Goal: Complete application form: Complete application form

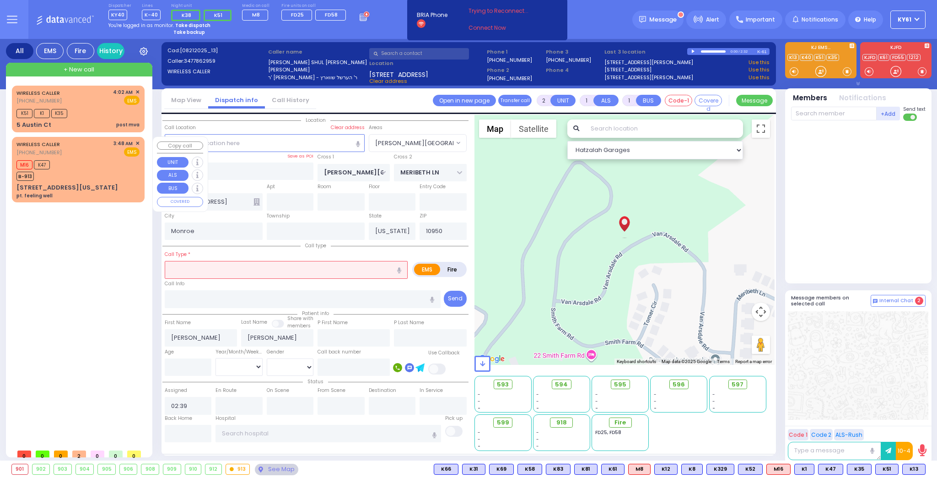
select select "[PERSON_NAME][GEOGRAPHIC_DATA]"
select select
click at [97, 162] on div "M16 K47 B-913" at bounding box center [77, 169] width 123 height 23
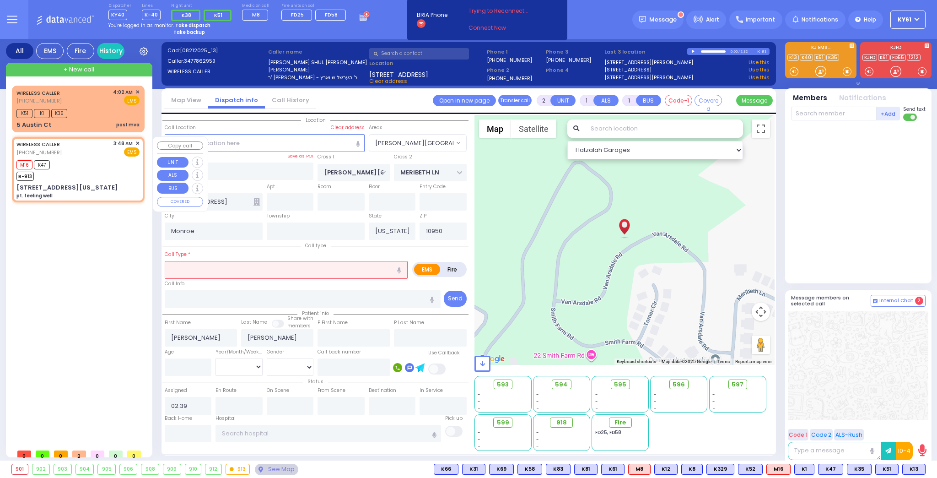
type input "6"
select select
type input "pt. feeling well"
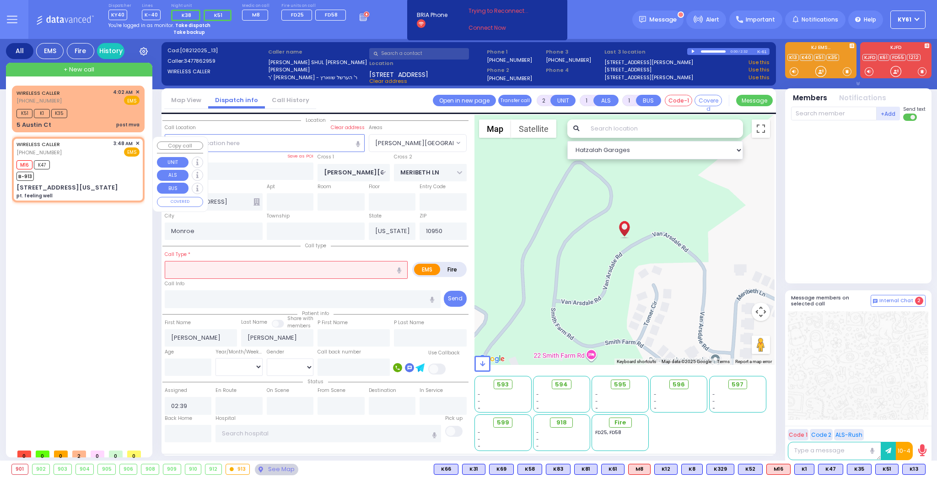
radio input "true"
type input "Krona"
type input "Malka"
type input "25"
select select "Year"
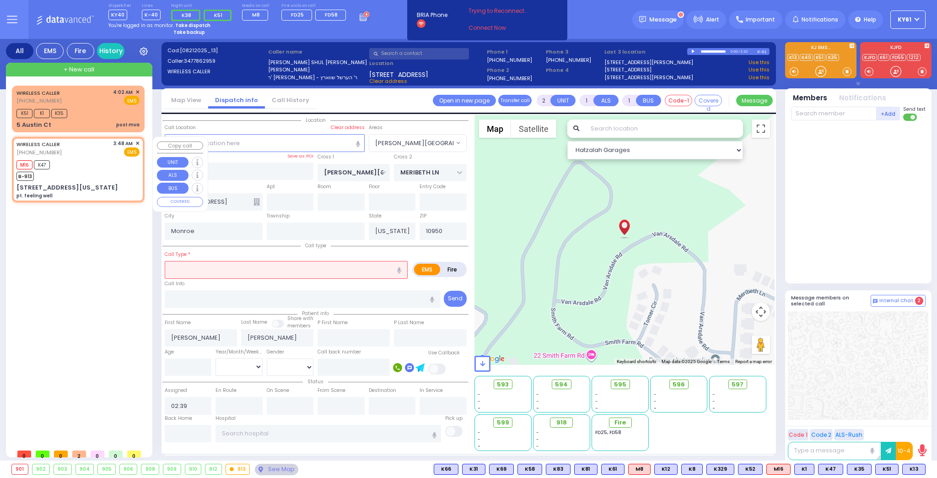
select select "[DEMOGRAPHIC_DATA]"
type input "03:48"
type input "03:50"
type input "[GEOGRAPHIC_DATA]"
select select "Hatzalah Garages"
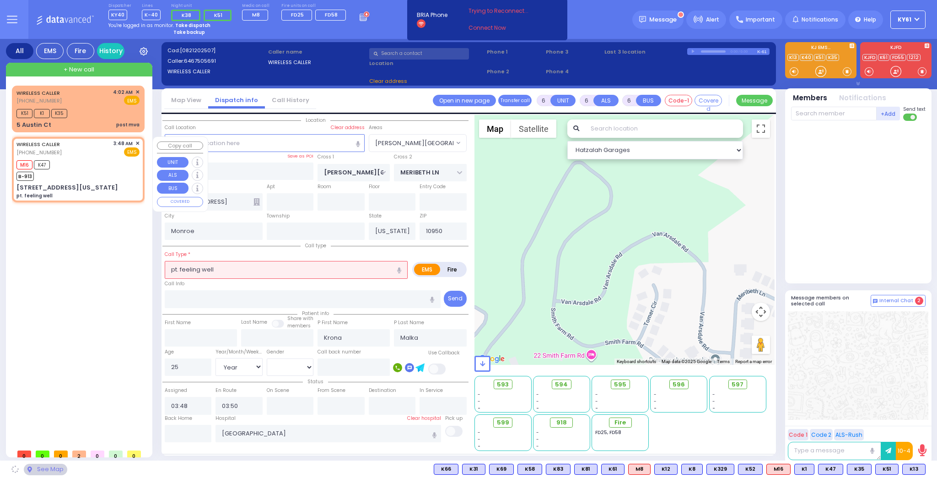
type input "MERRIEWOLD LN SOUTH"
type input "[STREET_ADDRESS][US_STATE]"
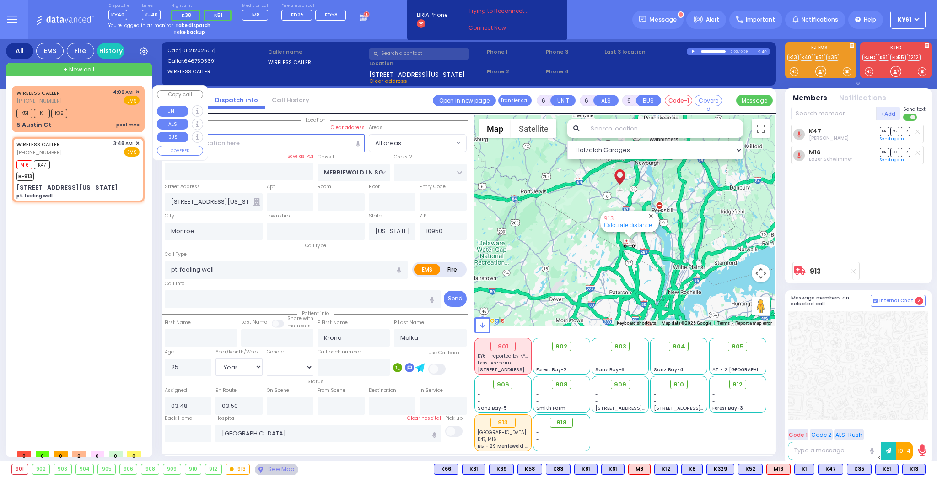
click at [97, 111] on div "K51 K1 K35" at bounding box center [77, 112] width 123 height 11
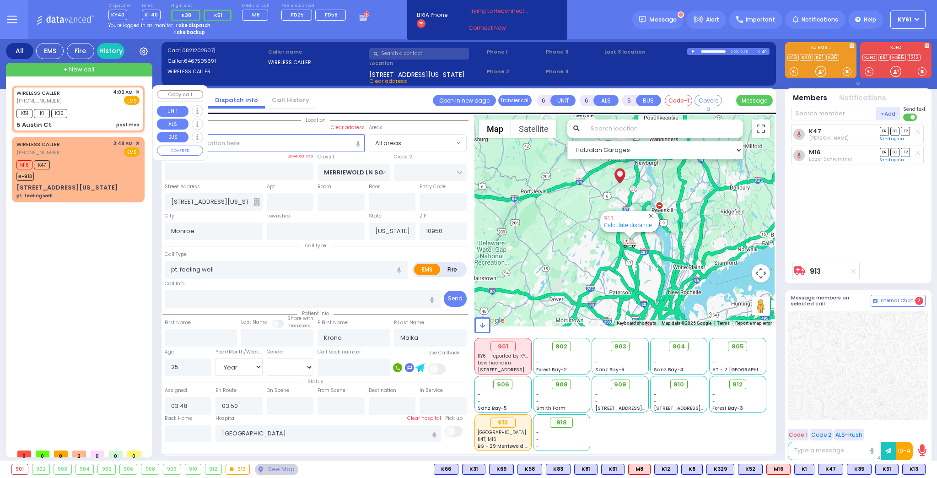
type input "2"
type input "1"
select select
type input "post mva"
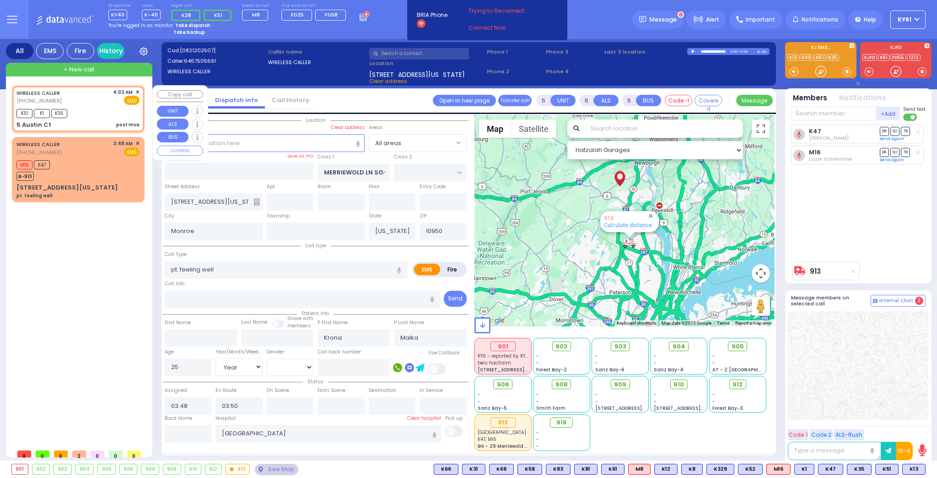
radio input "true"
select select
type input "04:02"
type input "04:04"
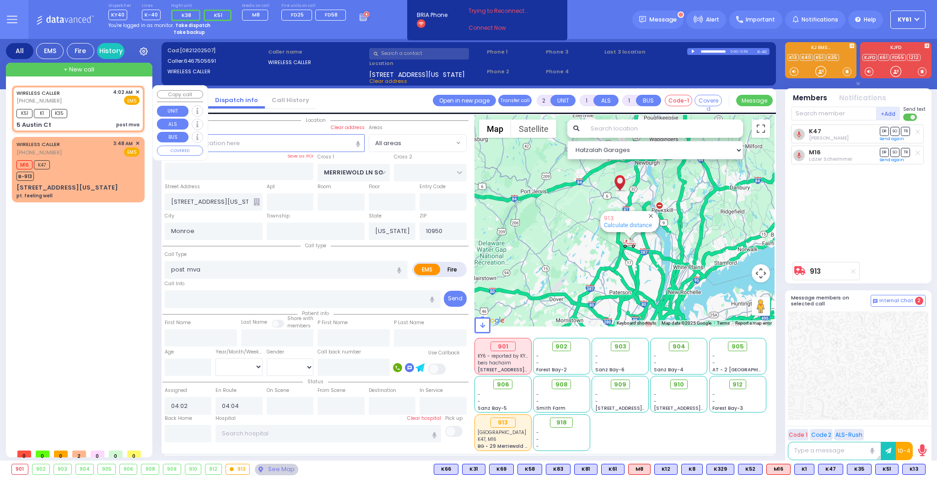
select select "Hatzalah Garages"
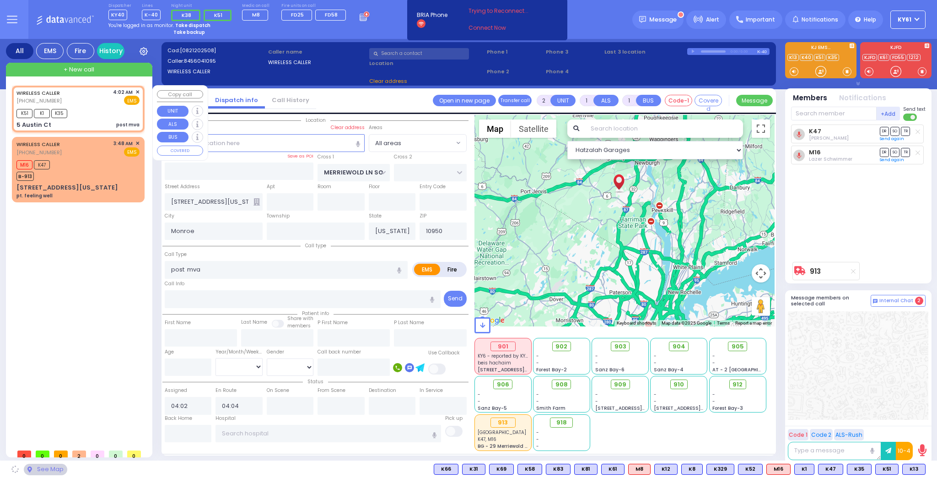
type input "DALLAS DR"
type input "5 Austin Ct"
select select "[GEOGRAPHIC_DATA]"
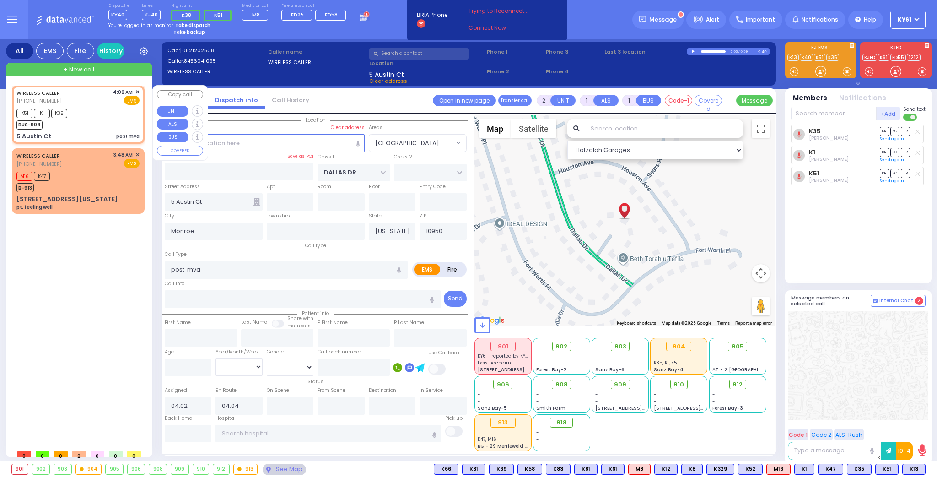
select select
radio input "true"
select select
select select "Hatzalah Garages"
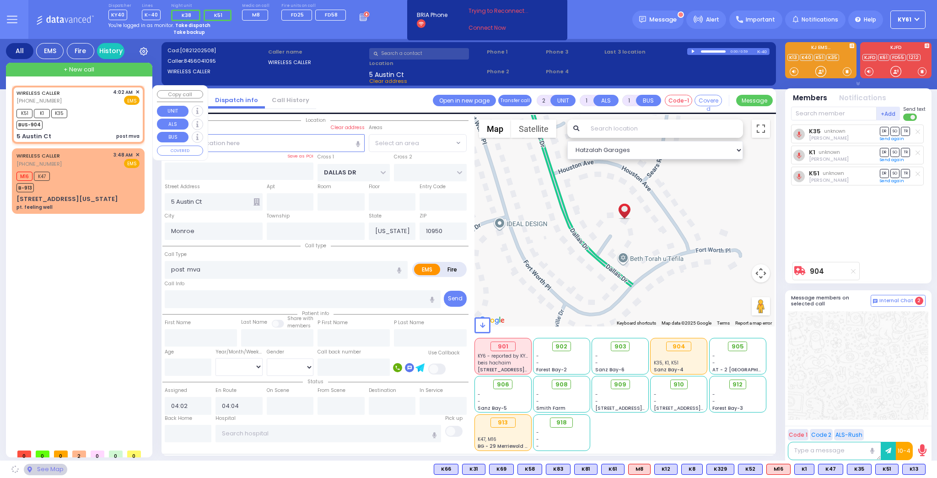
select select "[GEOGRAPHIC_DATA]"
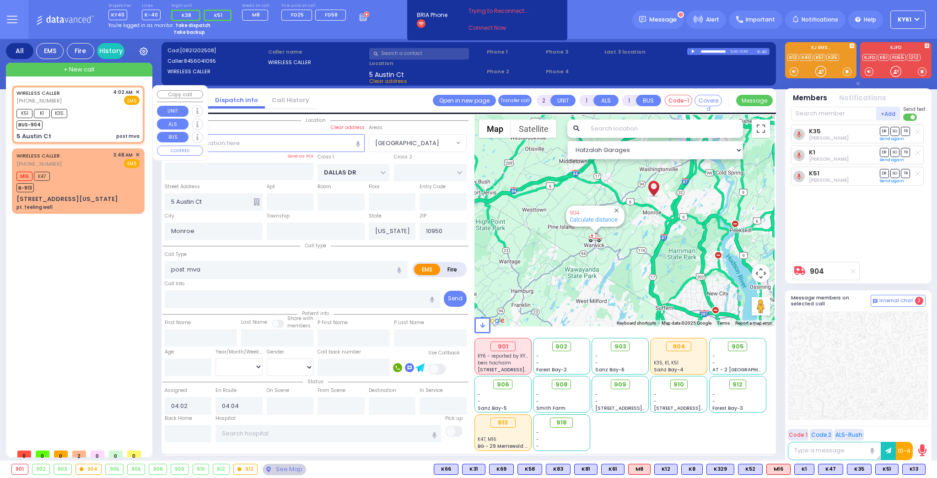
select select
radio input "true"
select select
type input "[GEOGRAPHIC_DATA]"
select select "Hatzalah Garages"
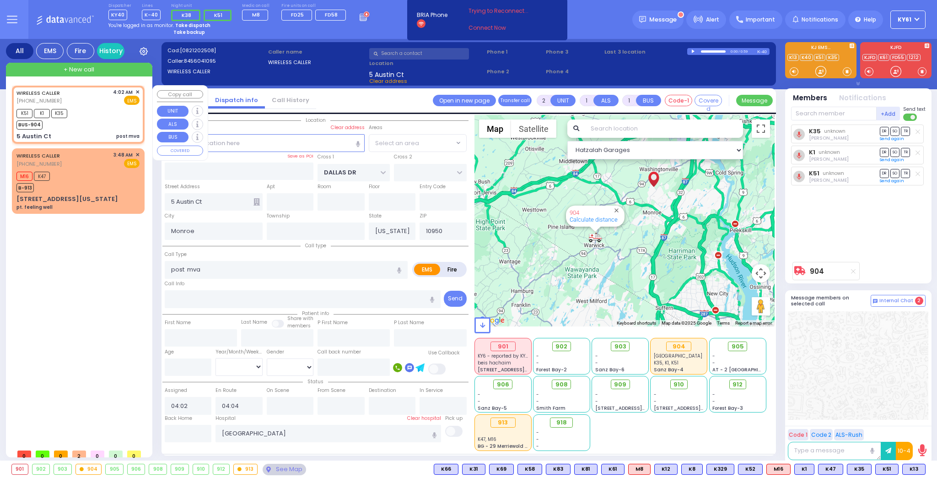
select select "[GEOGRAPHIC_DATA]"
